Goal: Information Seeking & Learning: Compare options

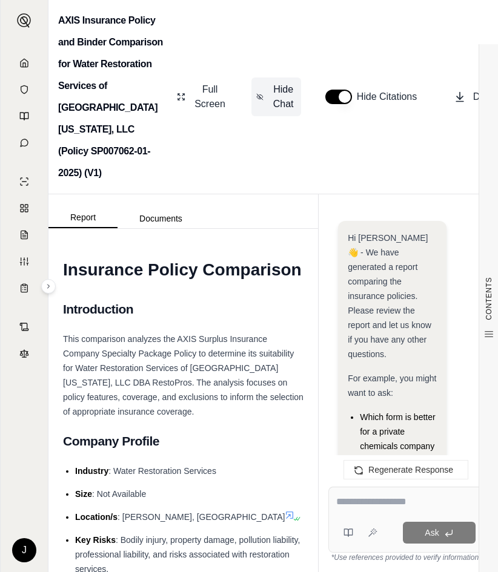
scroll to position [4503, 0]
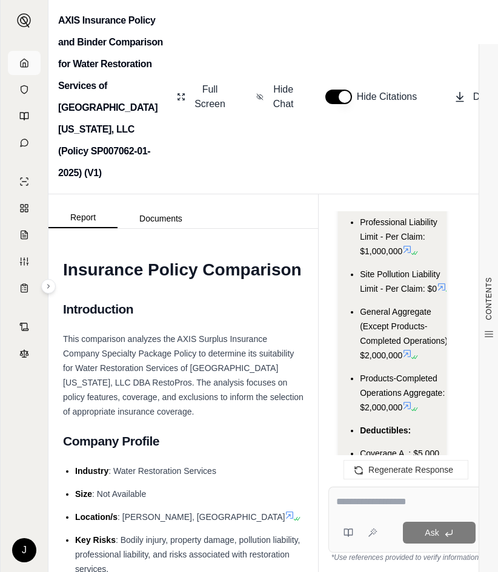
click at [22, 63] on icon at bounding box center [24, 63] width 10 height 10
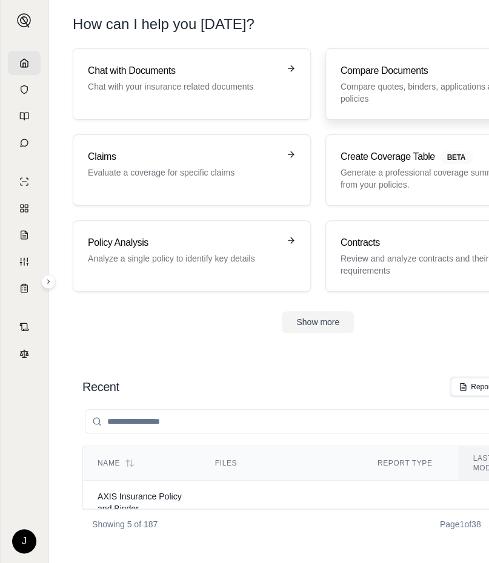
click at [360, 81] on p "Compare quotes, binders, applications and policies" at bounding box center [435, 93] width 191 height 24
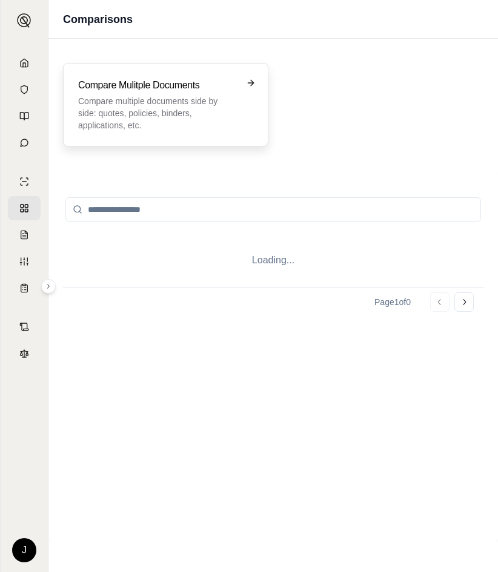
click at [158, 98] on p "Compare multiple documents side by side: quotes, policies, binders, application…" at bounding box center [157, 113] width 158 height 36
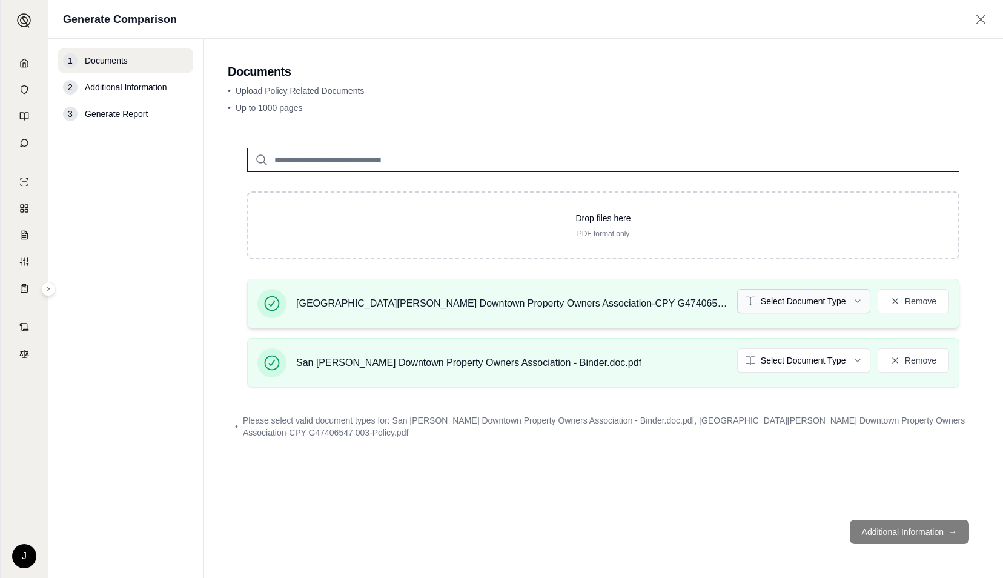
click at [497, 302] on html "J Generate Comparison 1 Documents 2 Additional Information 3 Generate Report Do…" at bounding box center [501, 289] width 1003 height 578
click at [497, 360] on html "J Generate Comparison 1 Documents 2 Additional Information 3 Generate Report Do…" at bounding box center [501, 289] width 1003 height 578
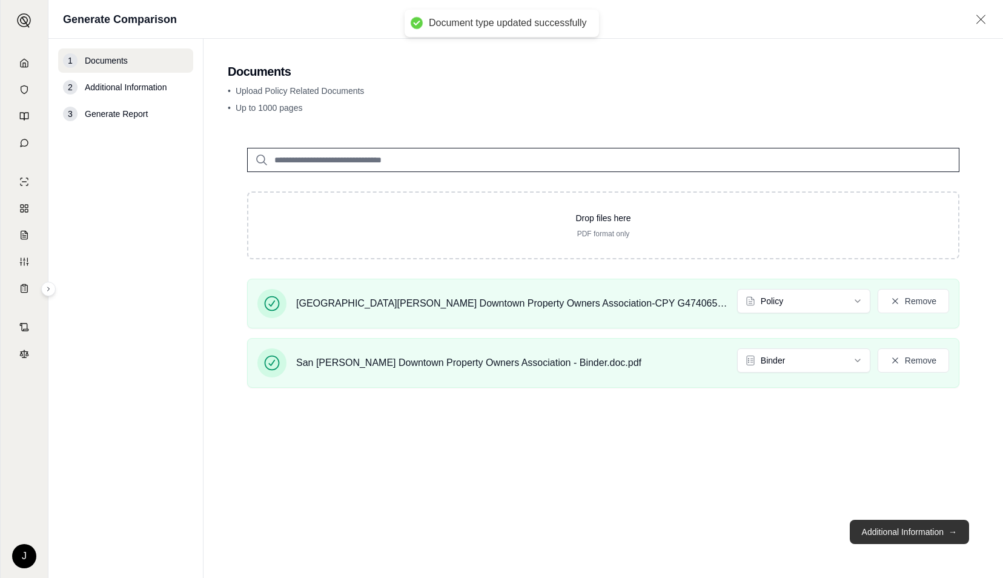
click at [497, 531] on button "Additional Information →" at bounding box center [909, 532] width 119 height 24
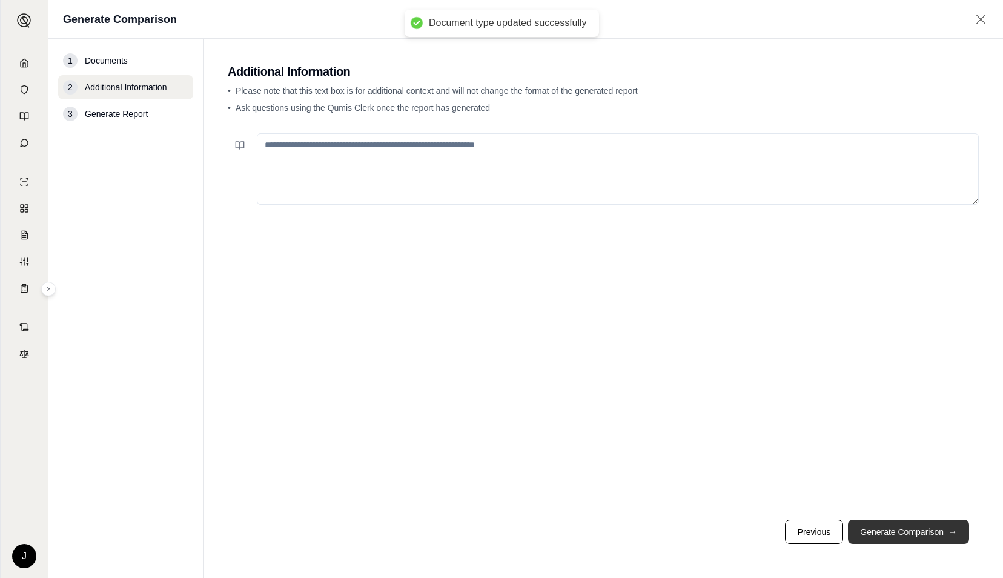
click at [497, 531] on button "Generate Comparison →" at bounding box center [908, 532] width 121 height 24
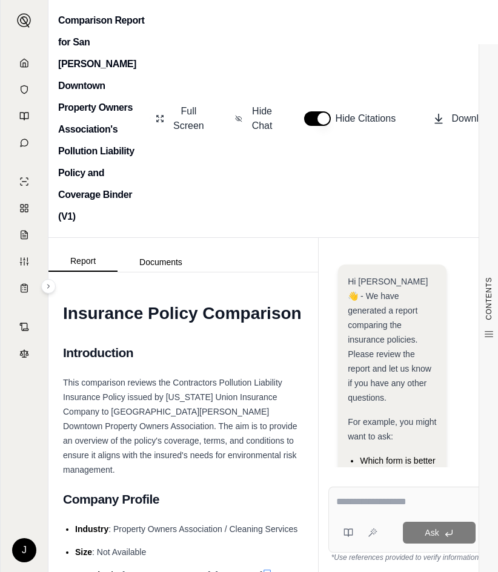
scroll to position [598, 0]
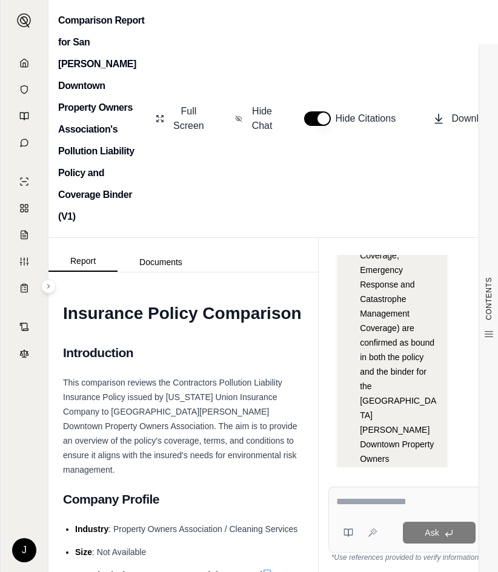
paste textarea "**********"
type textarea "**********"
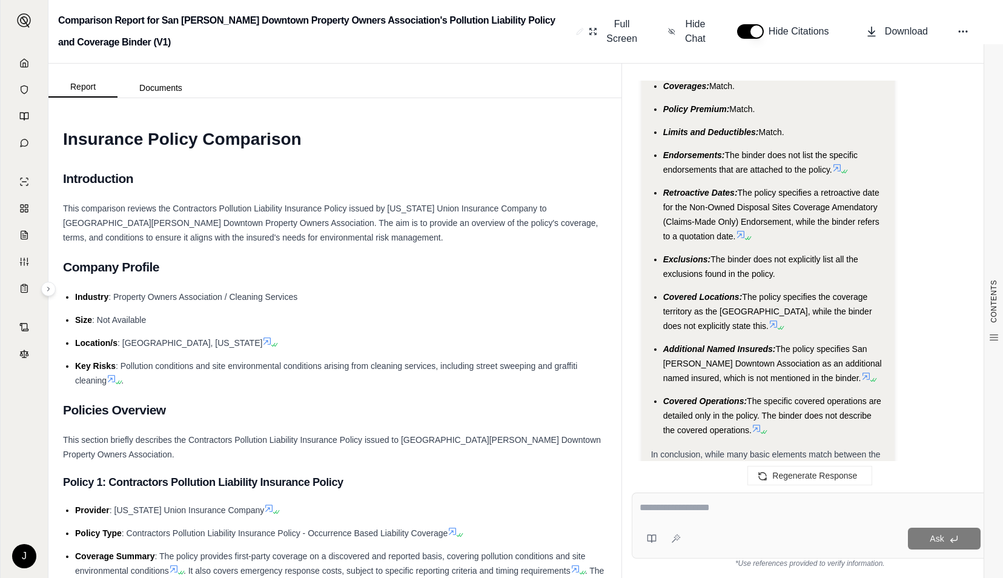
scroll to position [3633, 0]
